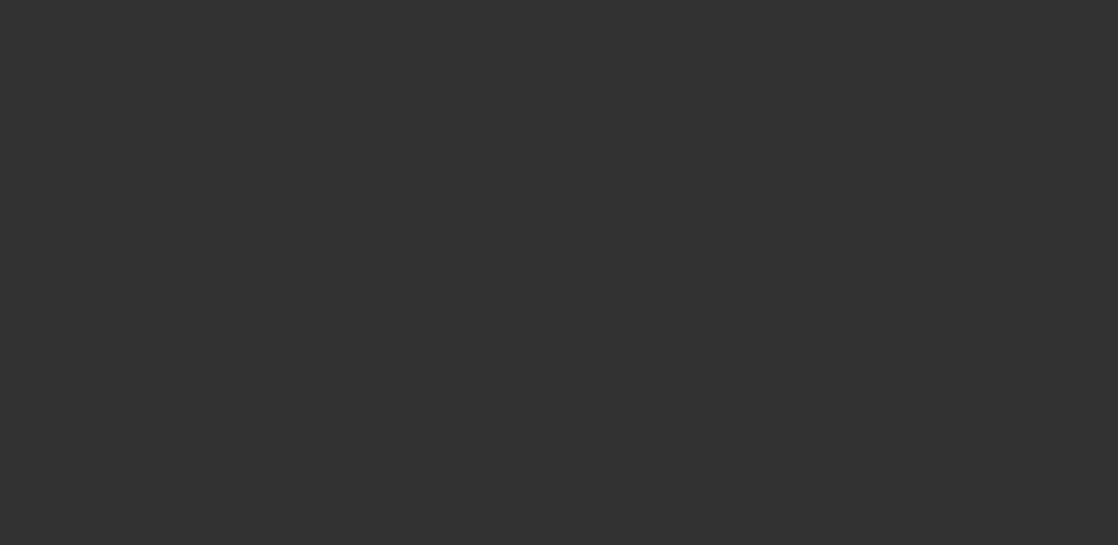
click at [734, 14] on div at bounding box center [559, 272] width 1118 height 545
click at [822, 274] on div at bounding box center [559, 272] width 1118 height 545
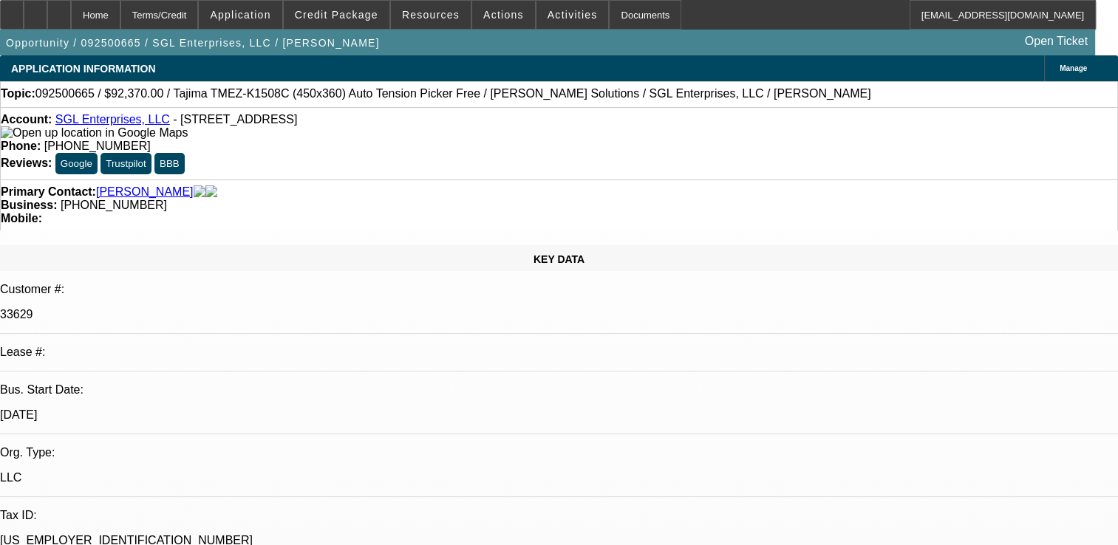
select select "0"
select select "2"
select select "0"
select select "1"
select select "2"
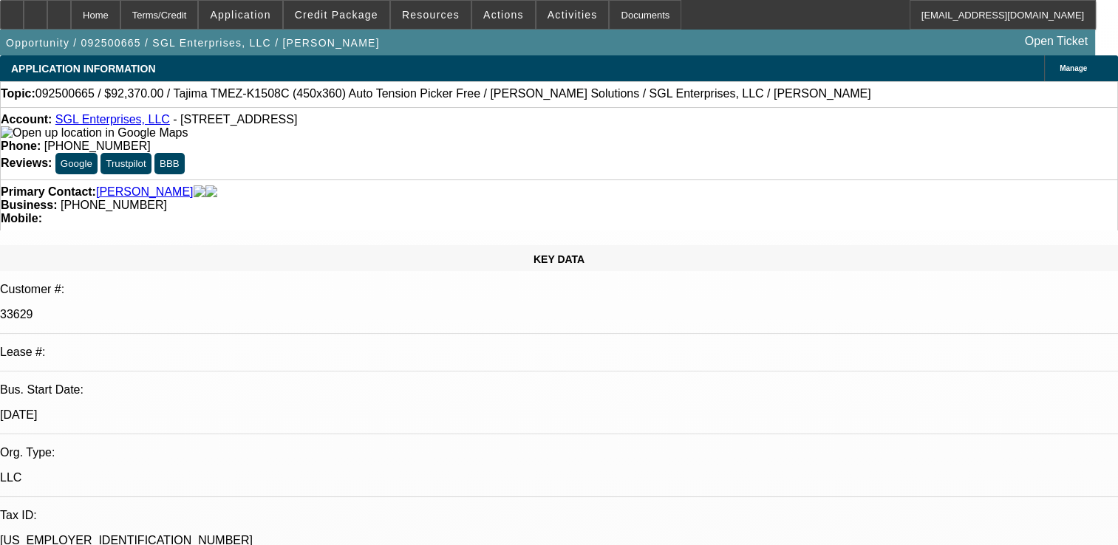
select select "6"
radio input "true"
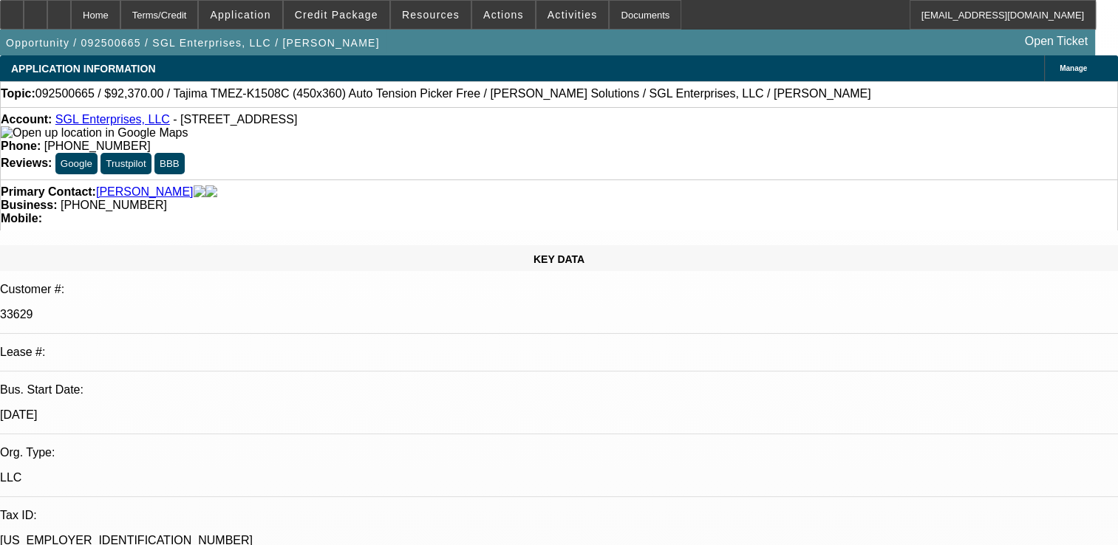
paste textarea "NEW DEAL, JUST 5 PMTS MADE SO FAR, ON TIME, NO COLLECTION EFFORTS. CANT MAKE AN…"
type textarea "NEW DEAL, JUST 5 PMTS MADE SO FAR, ON TIME, NO COLLECTION EFFORTS. CANT MAKE AN…"
radio input "true"
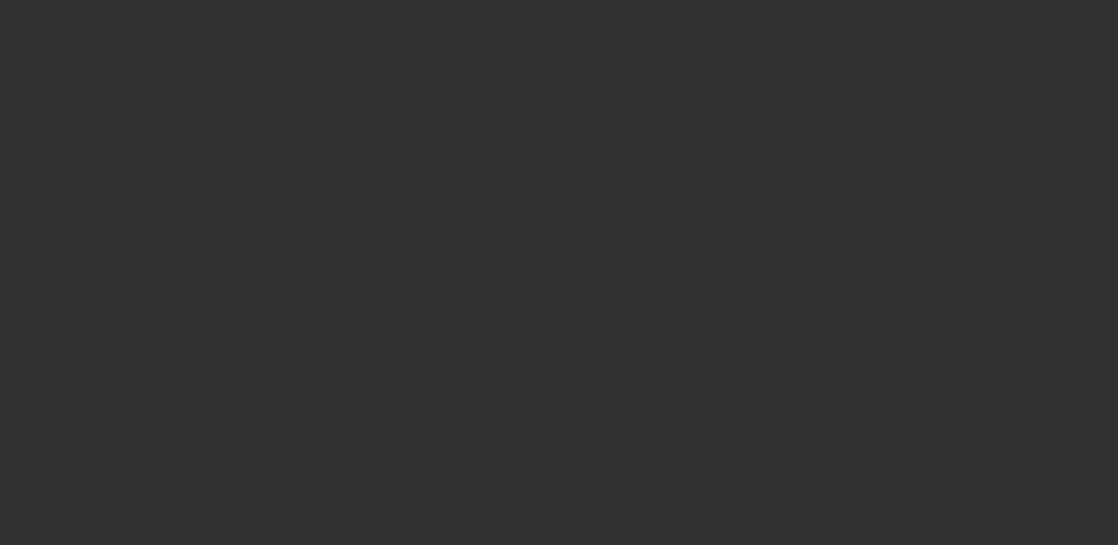
scroll to position [0, 0]
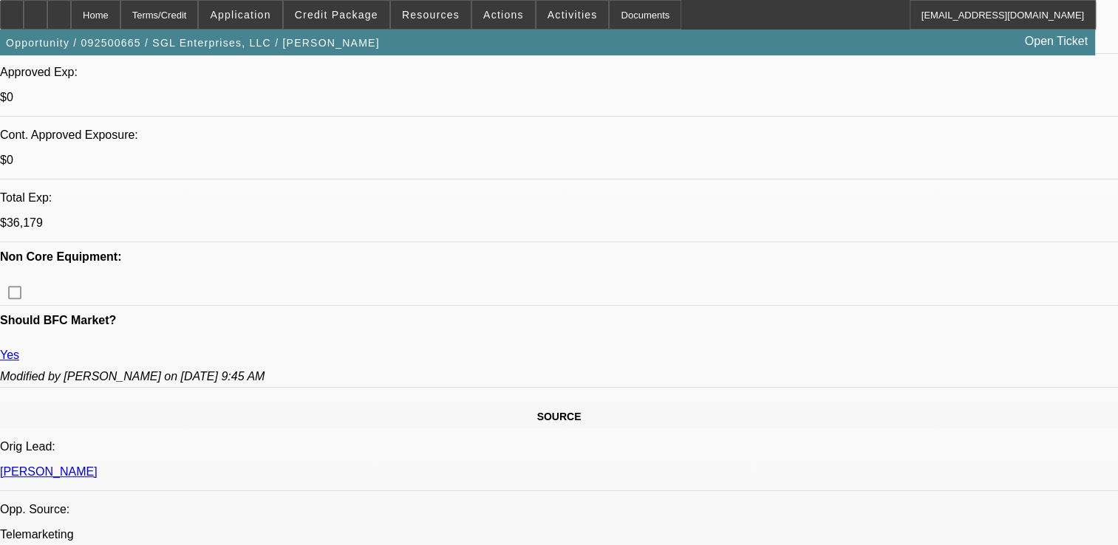
select select "0"
select select "2"
select select "0"
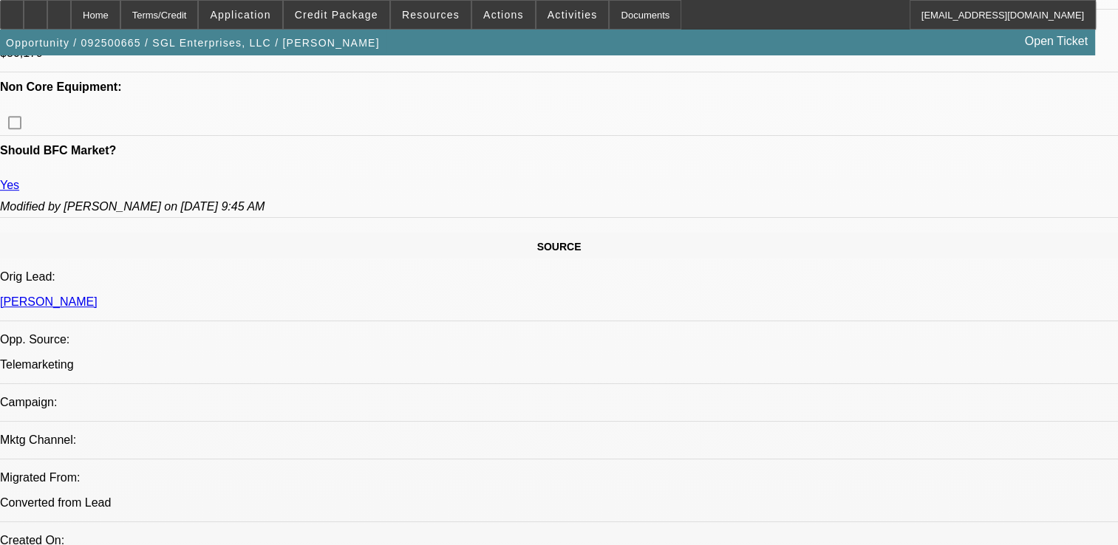
select select "1"
select select "2"
select select "6"
